Goal: Information Seeking & Learning: Learn about a topic

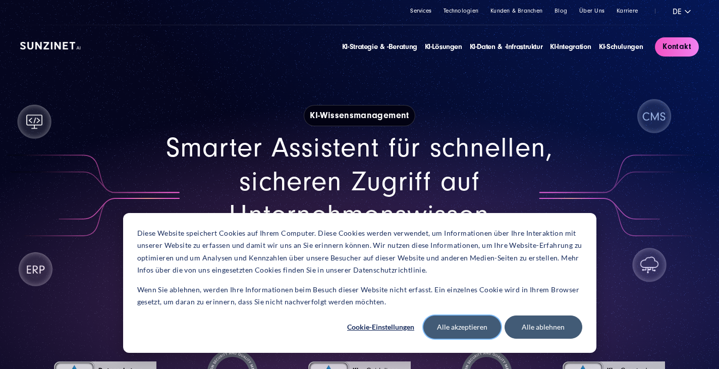
click at [460, 320] on button "Alle akzeptieren" at bounding box center [462, 326] width 78 height 23
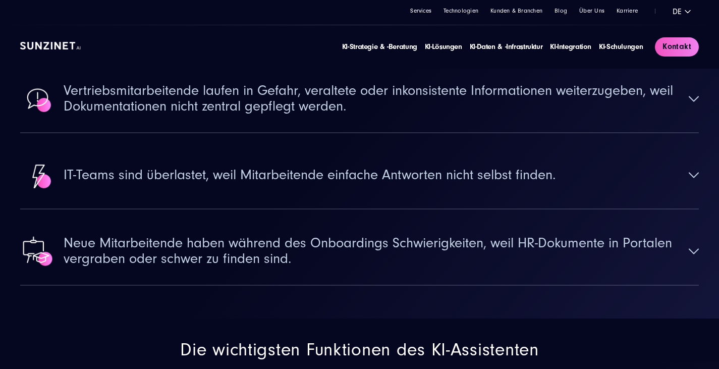
scroll to position [1261, 0]
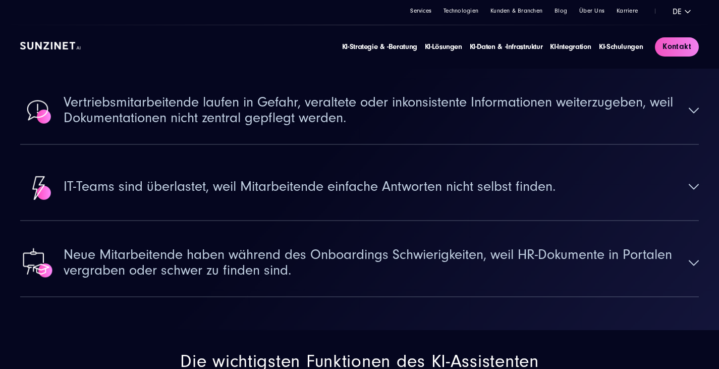
click at [684, 68] on button "Wissen im Unternehmen ist über mehrere Systeme verteilt, sodass die Customer-Se…" at bounding box center [359, 34] width 678 height 67
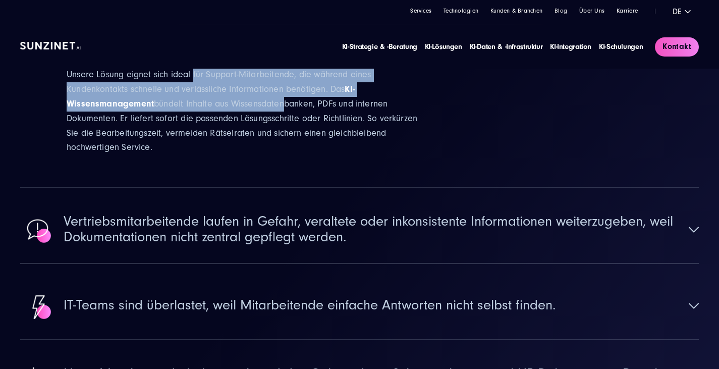
drag, startPoint x: 212, startPoint y: 176, endPoint x: 284, endPoint y: 208, distance: 79.0
click at [284, 155] on p "Unsere Lösung eignet sich ideal für Support-Mitarbeitende, die während eines Ku…" at bounding box center [248, 111] width 363 height 87
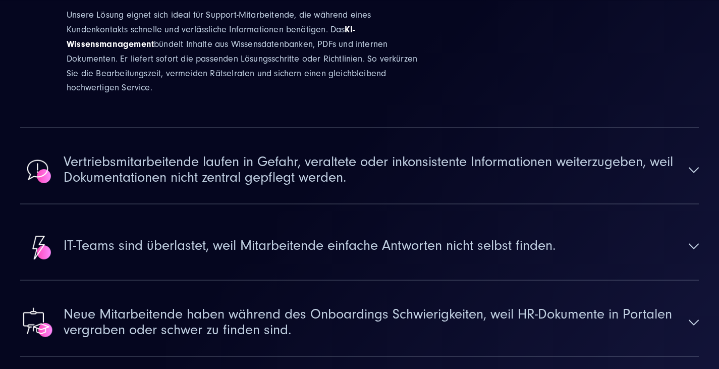
scroll to position [1362, 0]
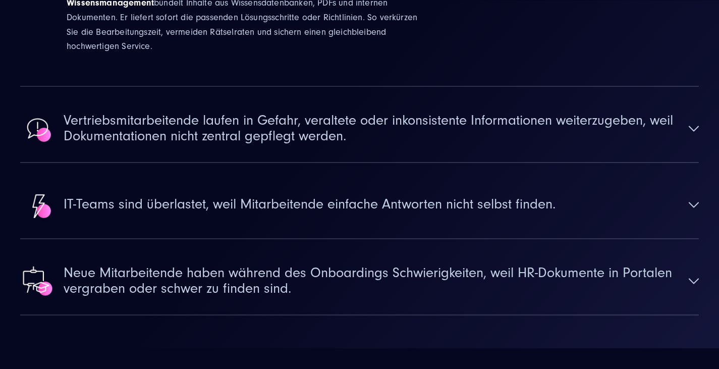
drag, startPoint x: 195, startPoint y: 112, endPoint x: 365, endPoint y: 150, distance: 174.2
click at [365, 54] on p "Unsere Lösung eignet sich ideal für Support-Mitarbeitende, die während eines Ku…" at bounding box center [248, 10] width 363 height 87
click at [319, 54] on p "Unsere Lösung eignet sich ideal für Support-Mitarbeitende, die während eines Ku…" at bounding box center [248, 10] width 363 height 87
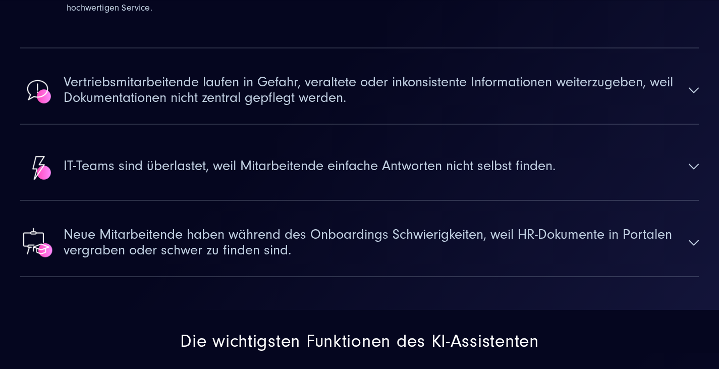
scroll to position [1412, 0]
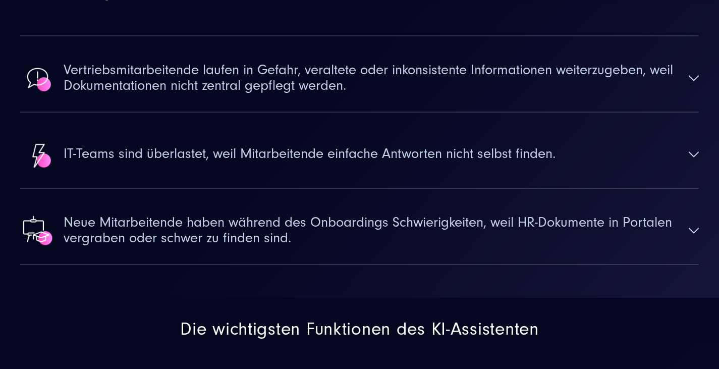
click at [419, 94] on span "Vertriebsmitarbeitende laufen in Gefahr, veraltete oder inkonsistente Informati…" at bounding box center [372, 78] width 616 height 31
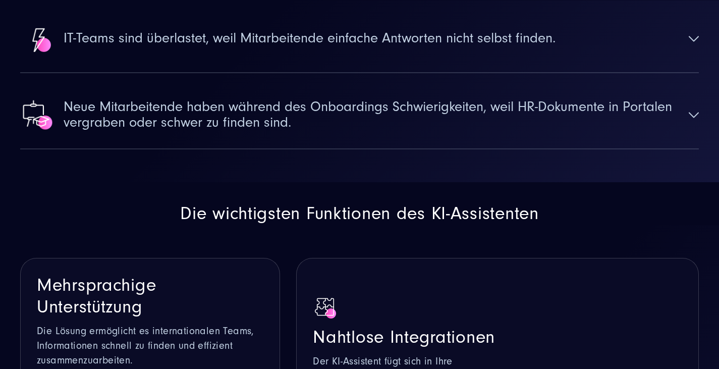
click at [357, 72] on button "IT-Teams sind überlastet, weil Mitarbeitende einfache Antworten nicht selbst fi…" at bounding box center [359, 38] width 678 height 67
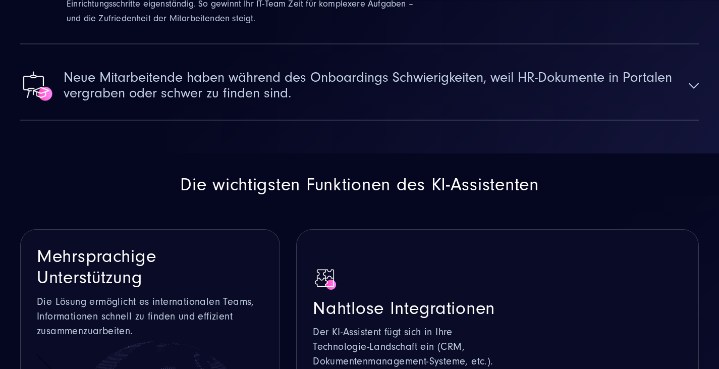
scroll to position [1513, 0]
click at [347, 102] on span "Neue Mitarbeitende haben während des Onboardings Schwierigkeiten, weil HR-Dokum…" at bounding box center [372, 86] width 616 height 31
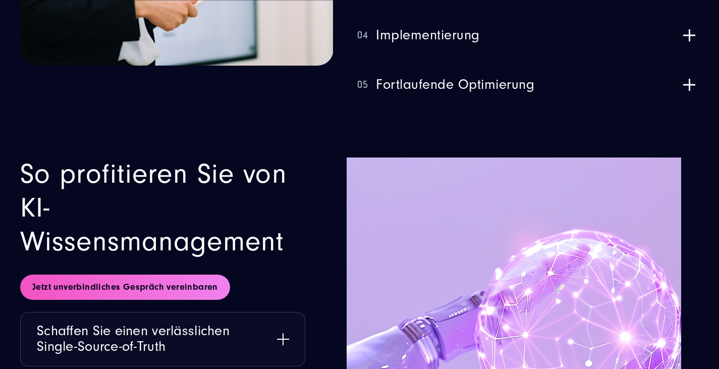
scroll to position [2672, 0]
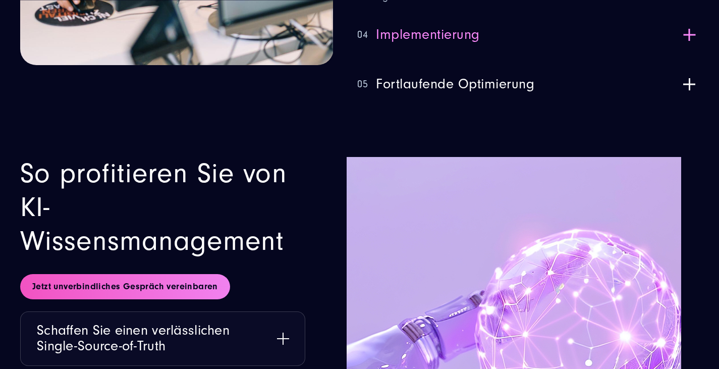
click at [689, 53] on button "04 Implementierung" at bounding box center [527, 34] width 341 height 37
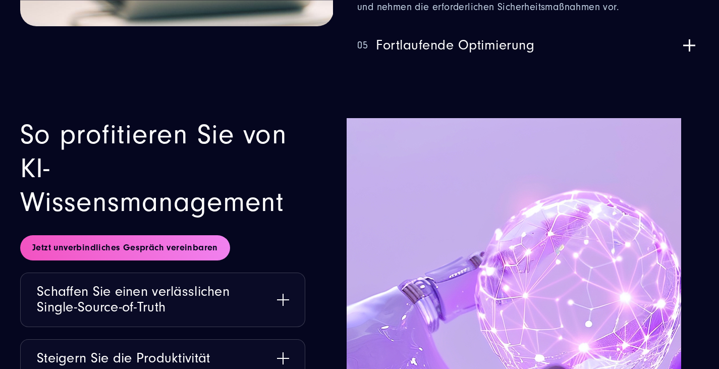
scroll to position [2723, 0]
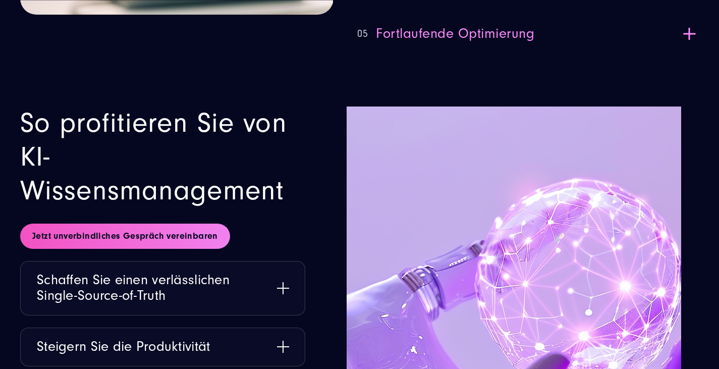
click at [690, 52] on button "05 Fortlaufende Optimierung" at bounding box center [527, 33] width 341 height 37
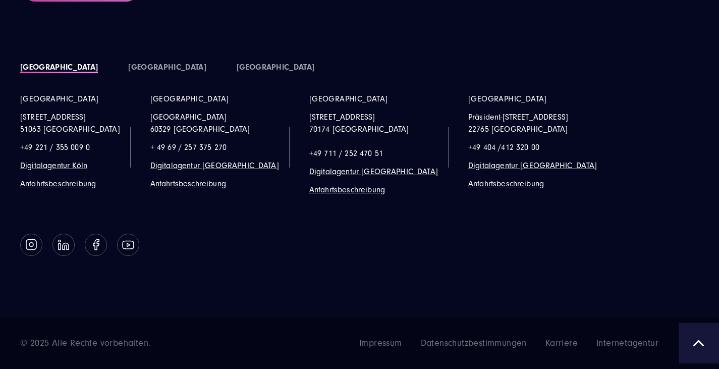
scroll to position [5047, 0]
click at [480, 161] on span "Digitalagentur [GEOGRAPHIC_DATA]" at bounding box center [532, 165] width 129 height 9
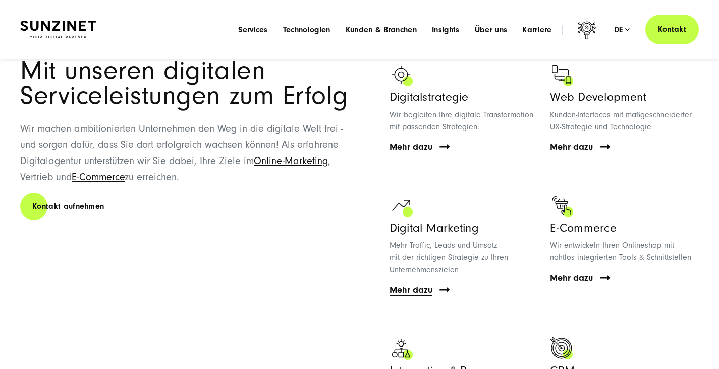
scroll to position [757, 0]
